Goal: Transaction & Acquisition: Purchase product/service

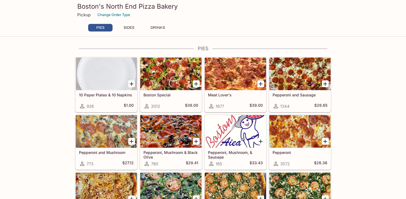
click at [164, 82] on div at bounding box center [170, 74] width 61 height 33
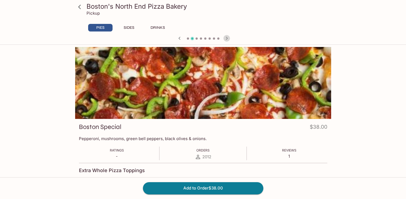
click at [227, 40] on icon "button" at bounding box center [227, 38] width 7 height 7
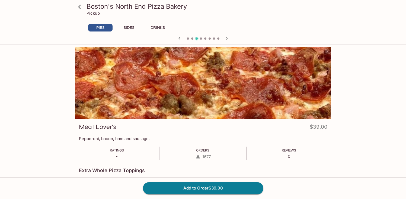
click at [227, 40] on icon "button" at bounding box center [227, 38] width 7 height 7
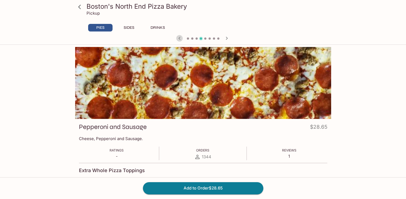
click at [177, 40] on icon "button" at bounding box center [179, 38] width 7 height 7
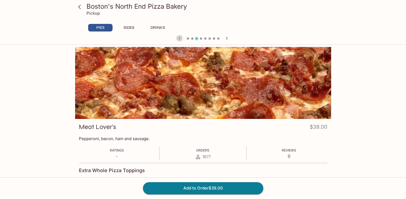
click at [177, 40] on icon "button" at bounding box center [179, 38] width 7 height 7
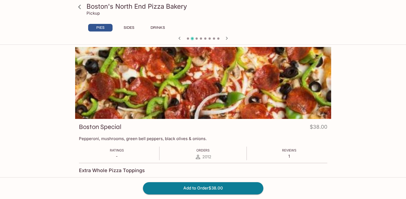
click at [278, 34] on div "PIES SIDES DRINKS" at bounding box center [203, 29] width 235 height 11
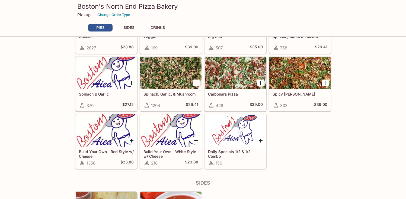
scroll to position [176, 0]
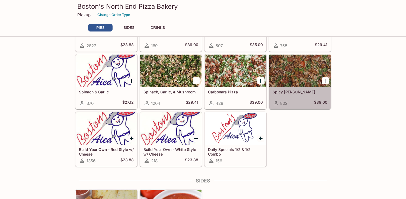
click at [278, 74] on div at bounding box center [300, 71] width 61 height 33
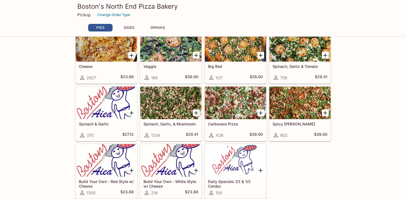
scroll to position [123, 0]
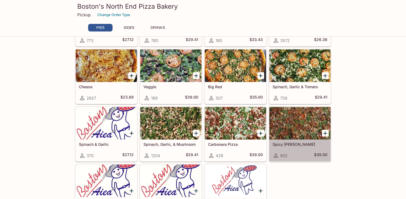
click at [285, 129] on div at bounding box center [300, 123] width 61 height 33
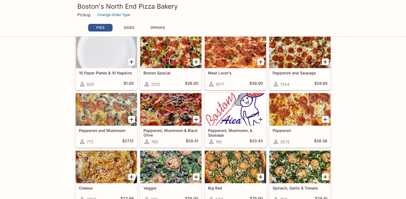
scroll to position [18, 0]
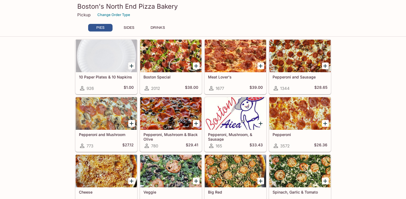
click at [159, 53] on div at bounding box center [170, 56] width 61 height 33
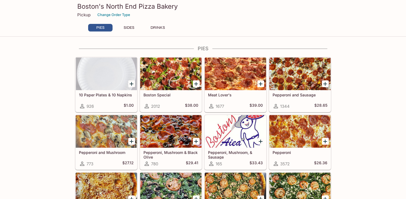
click at [214, 89] on div at bounding box center [235, 74] width 61 height 33
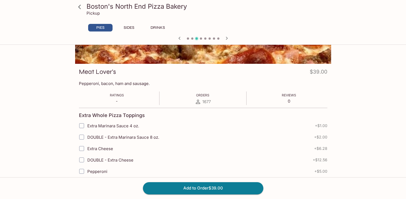
scroll to position [56, 0]
